Goal: Ask a question: Seek information or help from site administrators or community

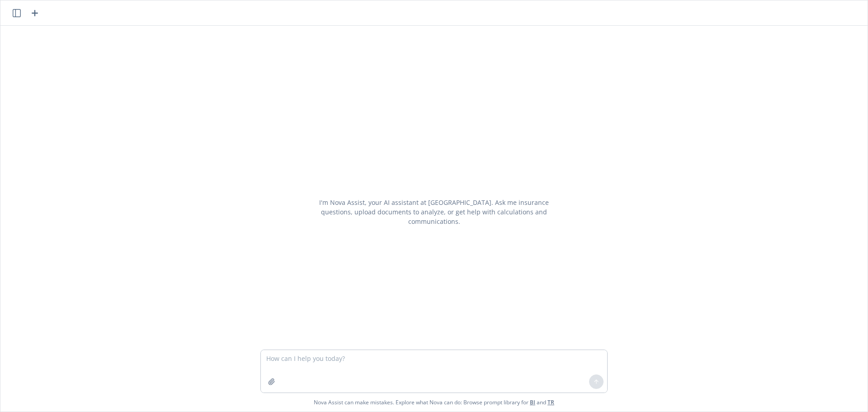
click at [307, 362] on textarea at bounding box center [434, 371] width 346 height 42
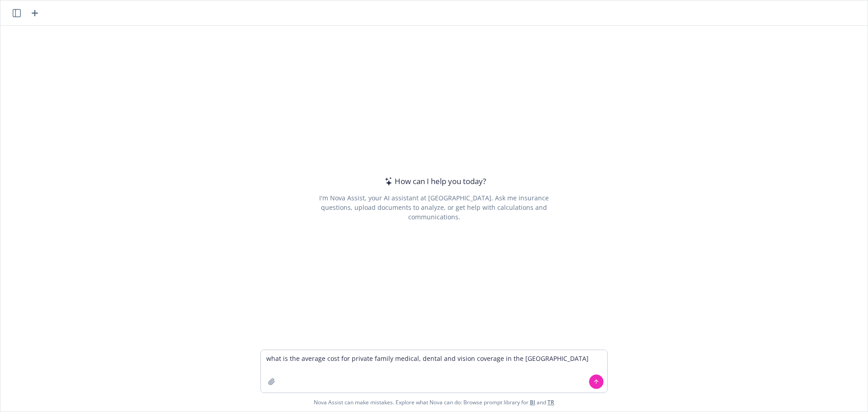
type textarea "what is the average cost for private family medical, dental and vision coverage…"
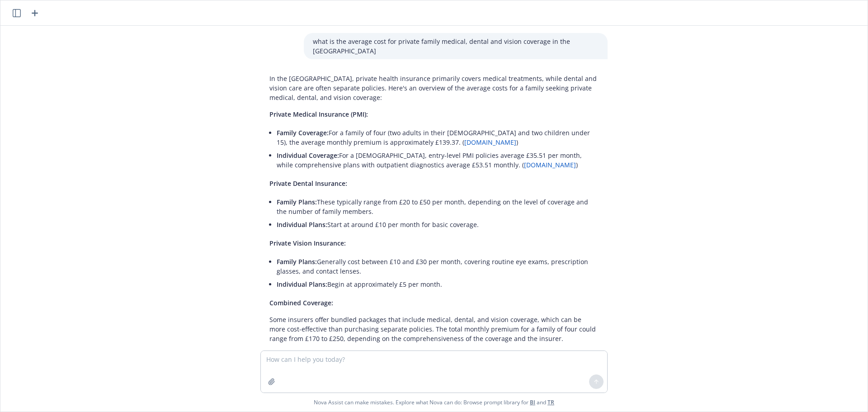
drag, startPoint x: 404, startPoint y: 321, endPoint x: 258, endPoint y: 68, distance: 292.2
click at [260, 70] on div "In the [GEOGRAPHIC_DATA], private health insurance primarily covers medical tre…" at bounding box center [433, 269] width 347 height 398
copy div "Lo ips DO, sitamet consec adipiscin elitseddo eiusmo tempori utlaboreet, dolor …"
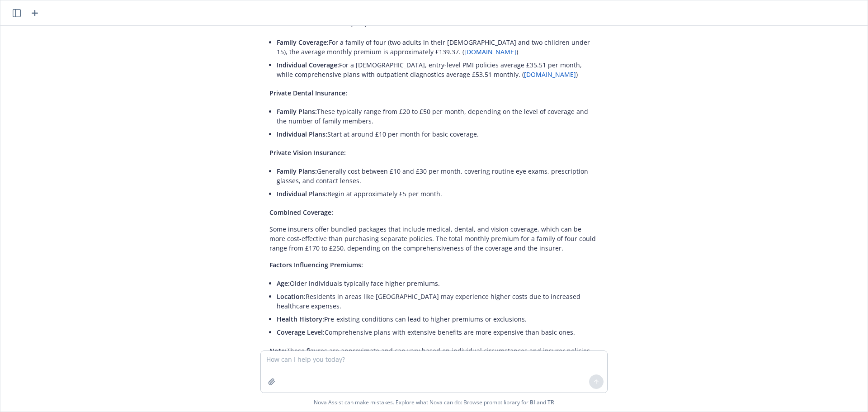
scroll to position [121, 0]
